Goal: Obtain resource: Obtain resource

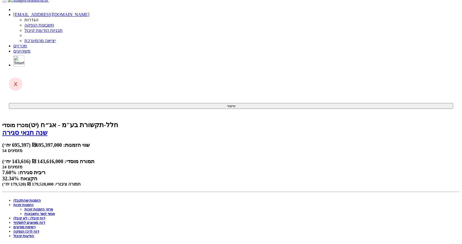
scroll to position [0, 0]
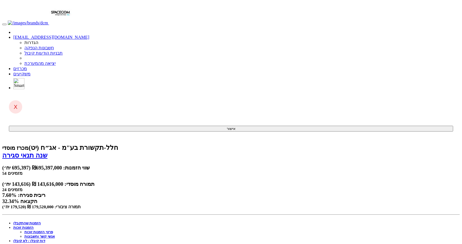
click at [27, 66] on link "מכרזים" at bounding box center [20, 68] width 14 height 5
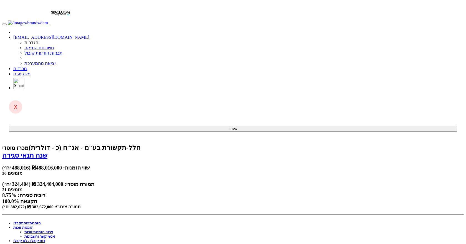
click at [34, 226] on link "הזמנות זוכות" at bounding box center [23, 228] width 20 height 4
click at [53, 230] on link "פרטי הזמנות זוכות" at bounding box center [38, 232] width 29 height 4
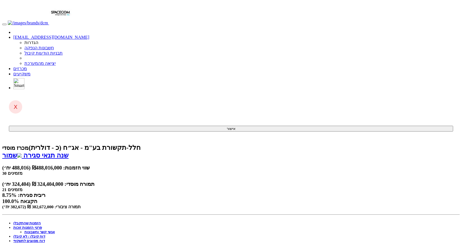
click at [42, 226] on link "פרטי הזמנות זוכות" at bounding box center [27, 228] width 29 height 4
click at [55, 230] on link "אנשי קשר וחשבונות" at bounding box center [39, 232] width 31 height 4
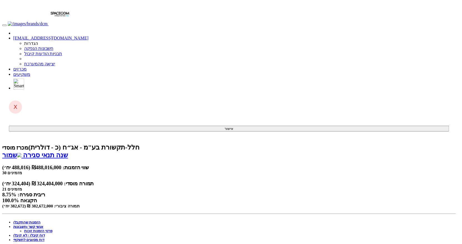
scroll to position [63, 0]
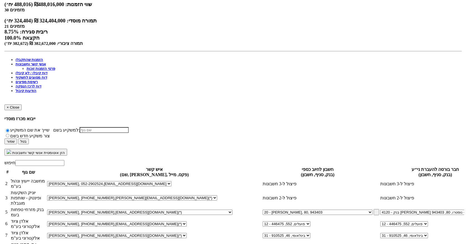
scroll to position [166, 0]
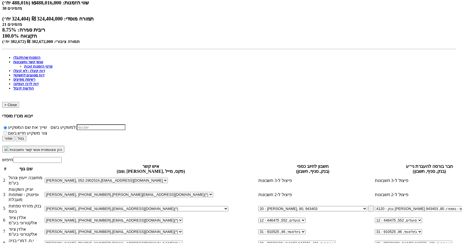
scroll to position [388, 0]
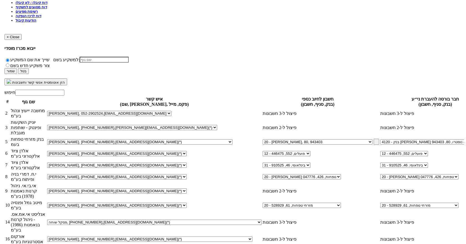
scroll to position [243, 0]
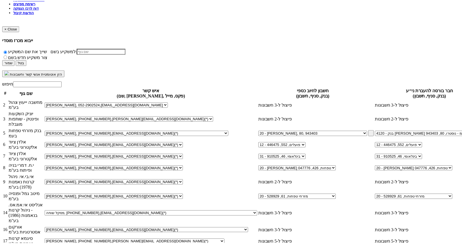
scroll to position [0, 0]
